Goal: Task Accomplishment & Management: Manage account settings

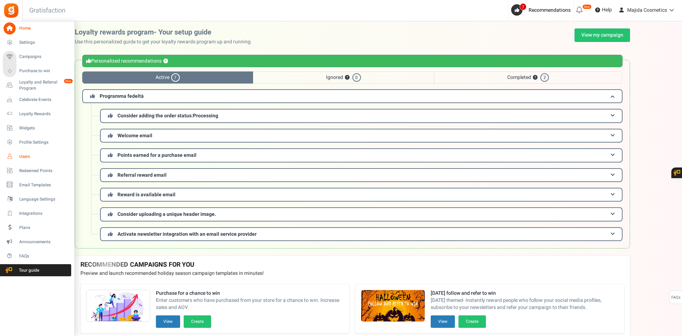
click at [22, 156] on span "Users" at bounding box center [44, 157] width 50 height 6
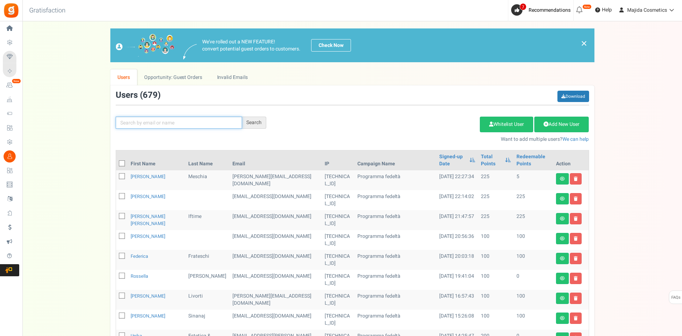
click at [217, 126] on input "text" at bounding box center [179, 123] width 126 height 12
paste input "[EMAIL_ADDRESS][DOMAIN_NAME]"
type input "[EMAIL_ADDRESS][DOMAIN_NAME]"
click at [233, 120] on icon at bounding box center [233, 122] width 4 height 5
click at [200, 122] on input "text" at bounding box center [179, 123] width 126 height 12
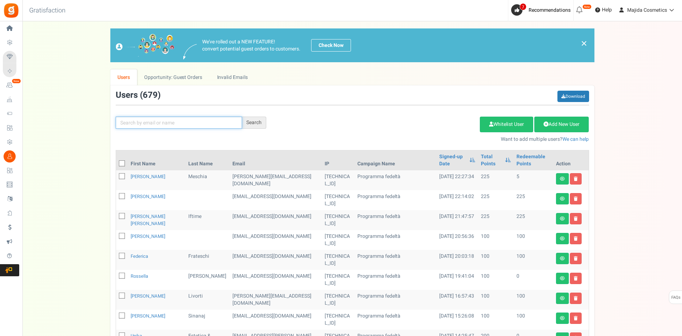
paste input "[EMAIL_ADDRESS][DOMAIN_NAME]"
type input "[EMAIL_ADDRESS][DOMAIN_NAME]"
click at [253, 123] on div "Search" at bounding box center [254, 123] width 24 height 12
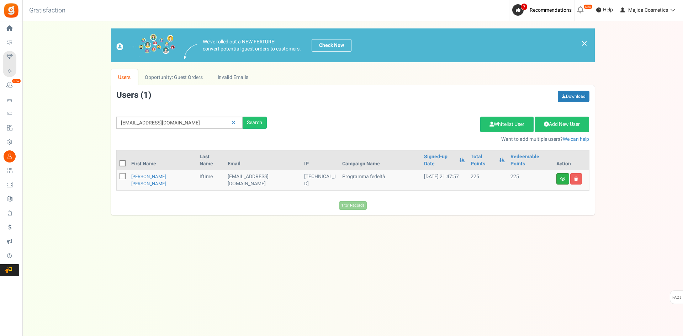
drag, startPoint x: 560, startPoint y: 169, endPoint x: 555, endPoint y: 180, distance: 11.3
click at [560, 173] on link at bounding box center [563, 178] width 13 height 11
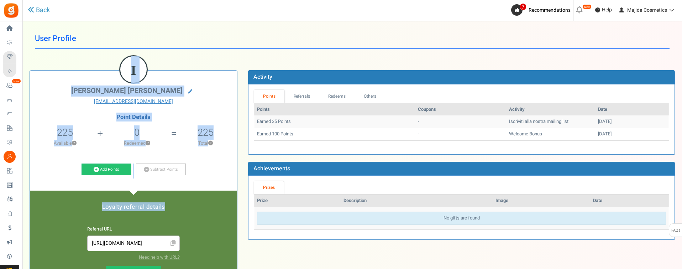
drag, startPoint x: 32, startPoint y: 52, endPoint x: 211, endPoint y: 179, distance: 220.1
click at [211, 179] on div "User Profile Back I Ioana Alexandra iftime ioanaalexandra174@gmail.com Point De…" at bounding box center [352, 231] width 645 height 406
click at [214, 180] on div "I Ioana Alexandra iftime ioanaalexandra174@gmail.com Point Details 225 225 Rede…" at bounding box center [133, 248] width 207 height 357
click at [239, 206] on div "I Ioana Alexandra iftime ioanaalexandra174@gmail.com Point Details 225 225 Rede…" at bounding box center [133, 252] width 219 height 365
drag, startPoint x: 241, startPoint y: 209, endPoint x: 239, endPoint y: 215, distance: 6.2
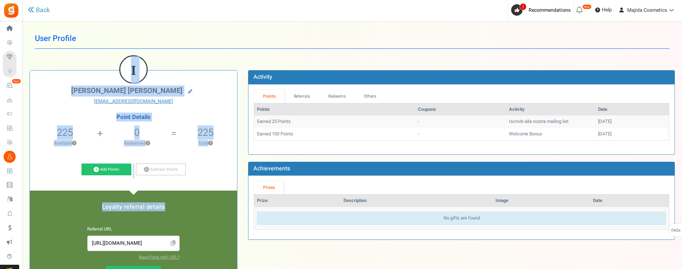
click at [241, 208] on div "I Ioana Alexandra iftime ioanaalexandra174@gmail.com Point Details 225 225 Rede…" at bounding box center [133, 252] width 219 height 365
click at [209, 161] on div "Point Details 225 225 Redeemable 0 Exclusion Available ? 0 Redeemed ? ?" at bounding box center [133, 146] width 196 height 64
